Goal: Subscribe to service/newsletter

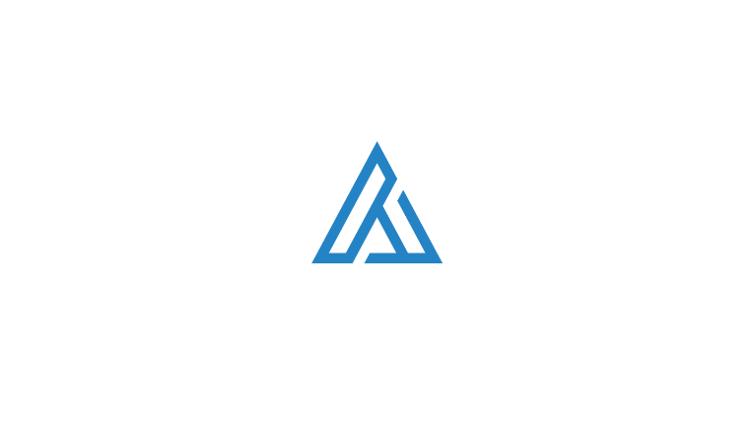
type input "FxMqHpaazJ"
type input "aMLlnNINvpjK"
type input "onicemata94@gmail.com"
